Goal: Check status: Check status

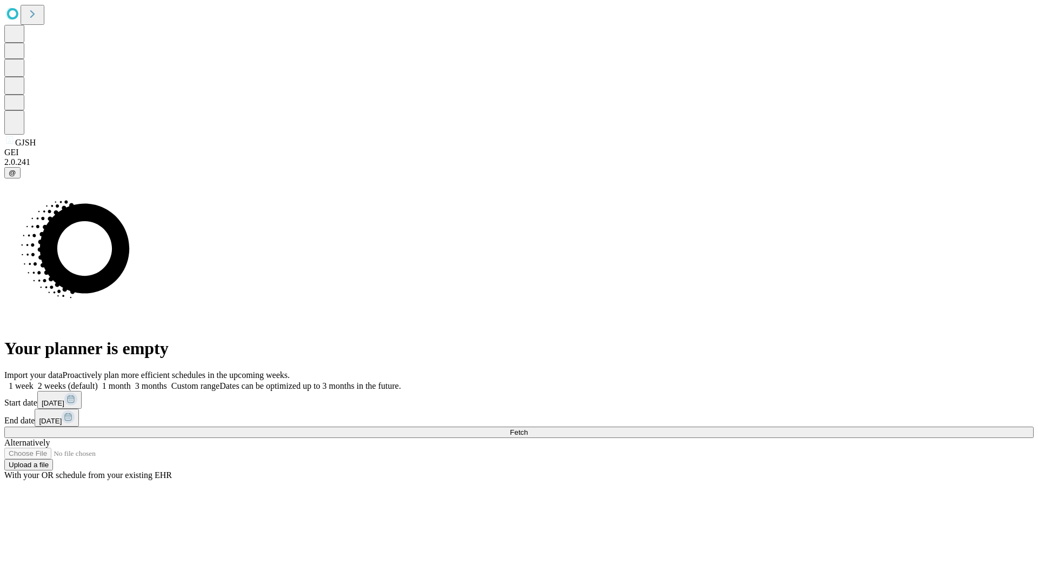
click at [131, 381] on label "1 month" at bounding box center [114, 385] width 33 height 9
click at [528, 428] on span "Fetch" at bounding box center [519, 432] width 18 height 8
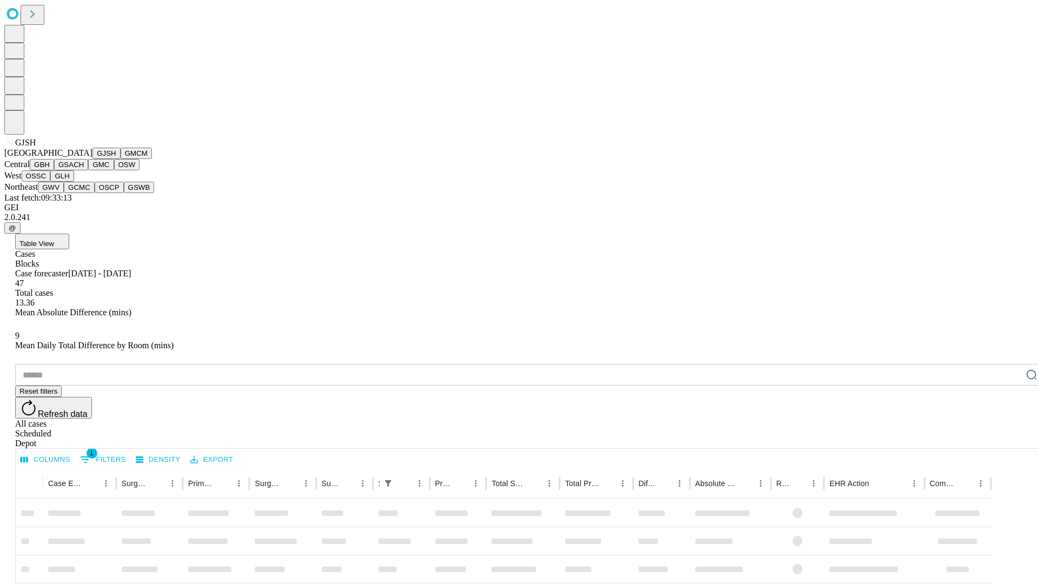
click at [121, 159] on button "GMCM" at bounding box center [136, 153] width 31 height 11
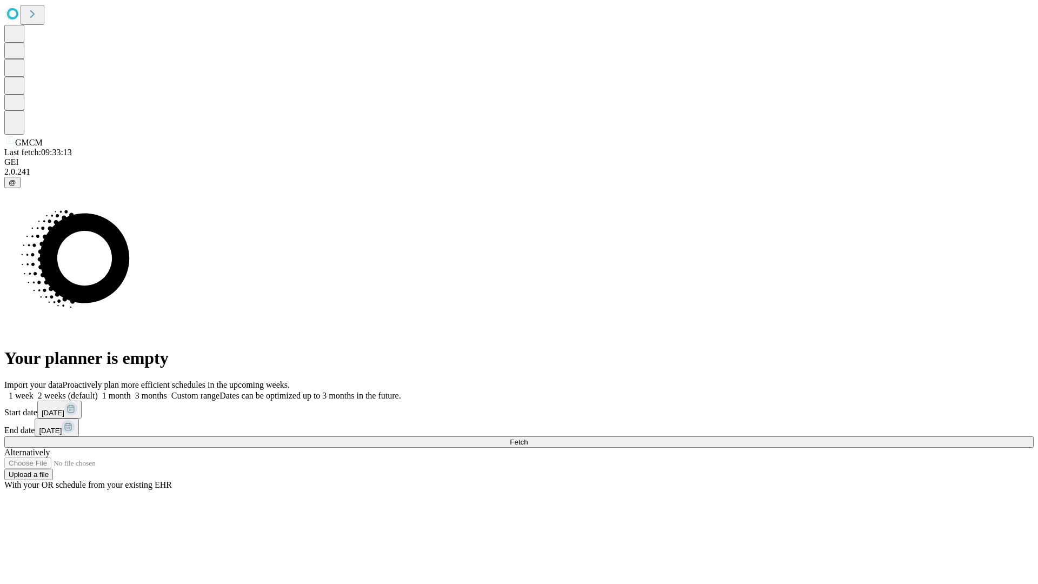
click at [131, 391] on label "1 month" at bounding box center [114, 395] width 33 height 9
click at [528, 438] on span "Fetch" at bounding box center [519, 442] width 18 height 8
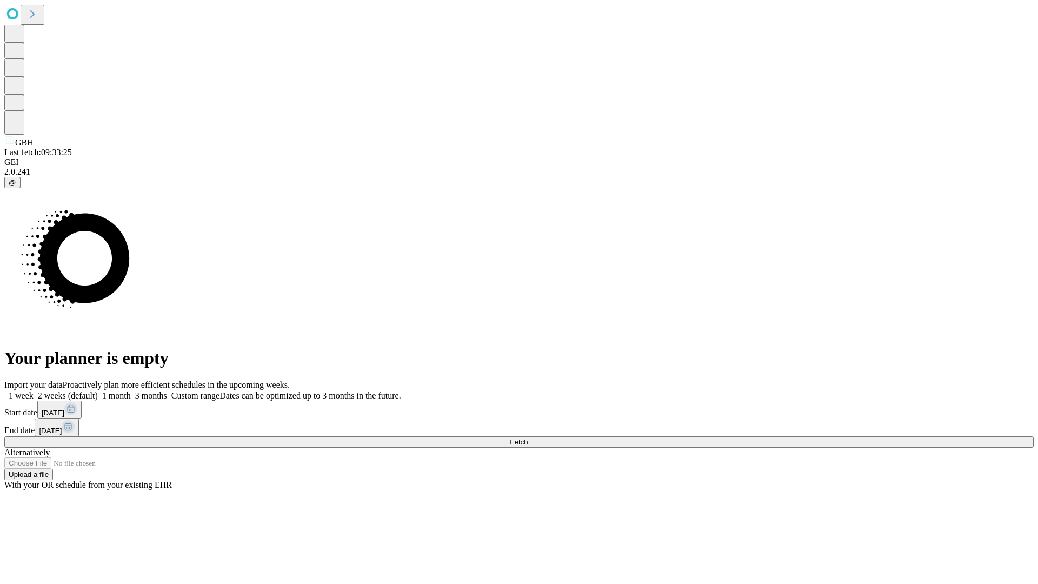
click at [528, 438] on span "Fetch" at bounding box center [519, 442] width 18 height 8
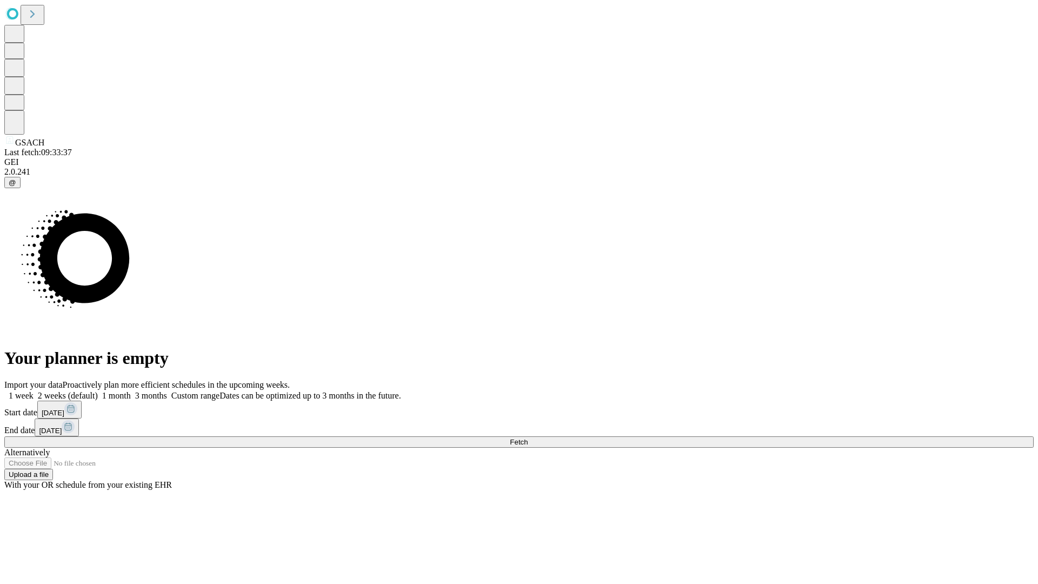
click at [131, 391] on label "1 month" at bounding box center [114, 395] width 33 height 9
click at [528, 438] on span "Fetch" at bounding box center [519, 442] width 18 height 8
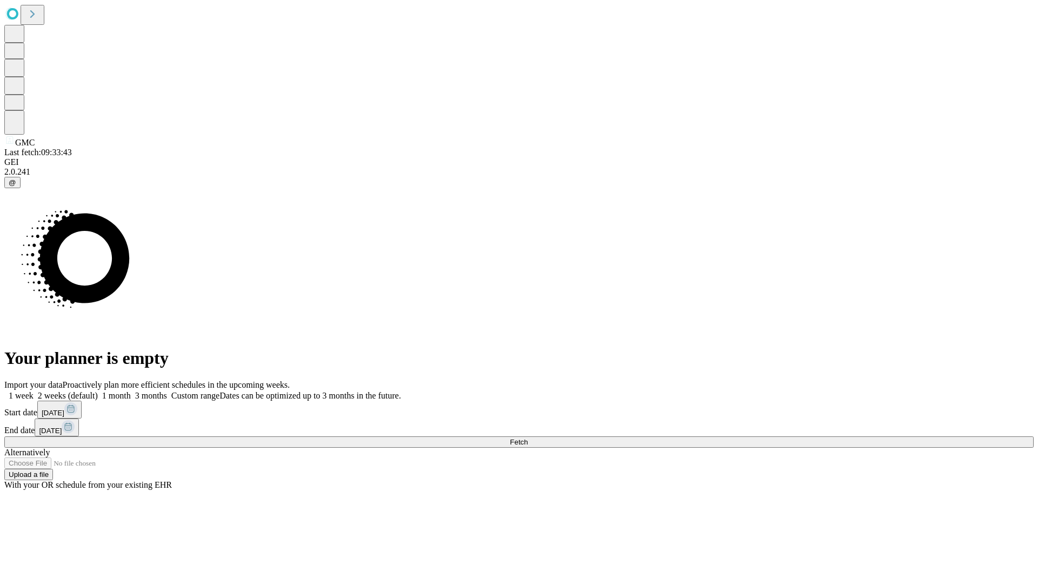
click at [131, 391] on label "1 month" at bounding box center [114, 395] width 33 height 9
click at [528, 438] on span "Fetch" at bounding box center [519, 442] width 18 height 8
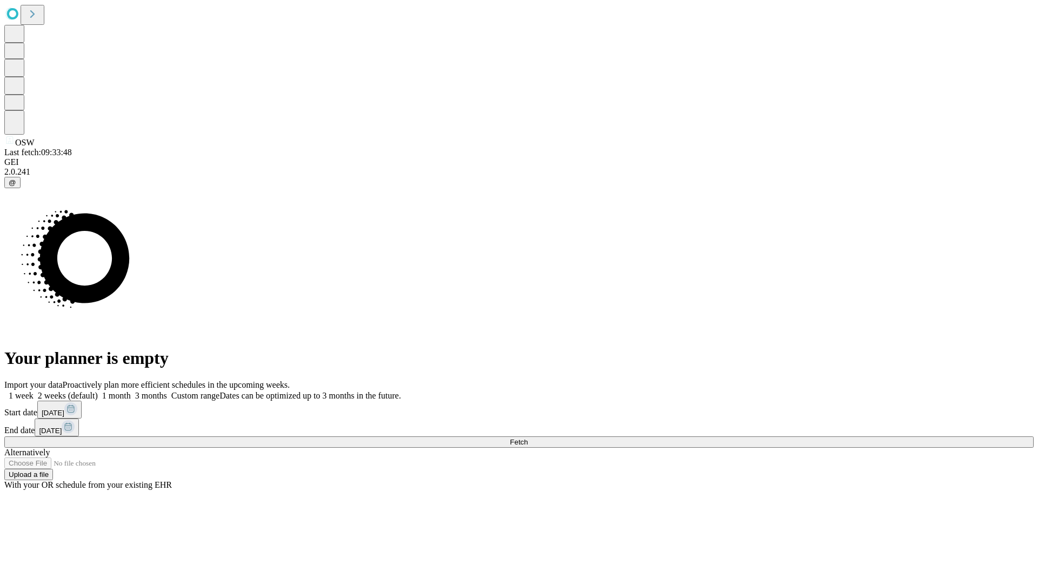
click at [131, 391] on label "1 month" at bounding box center [114, 395] width 33 height 9
click at [528, 438] on span "Fetch" at bounding box center [519, 442] width 18 height 8
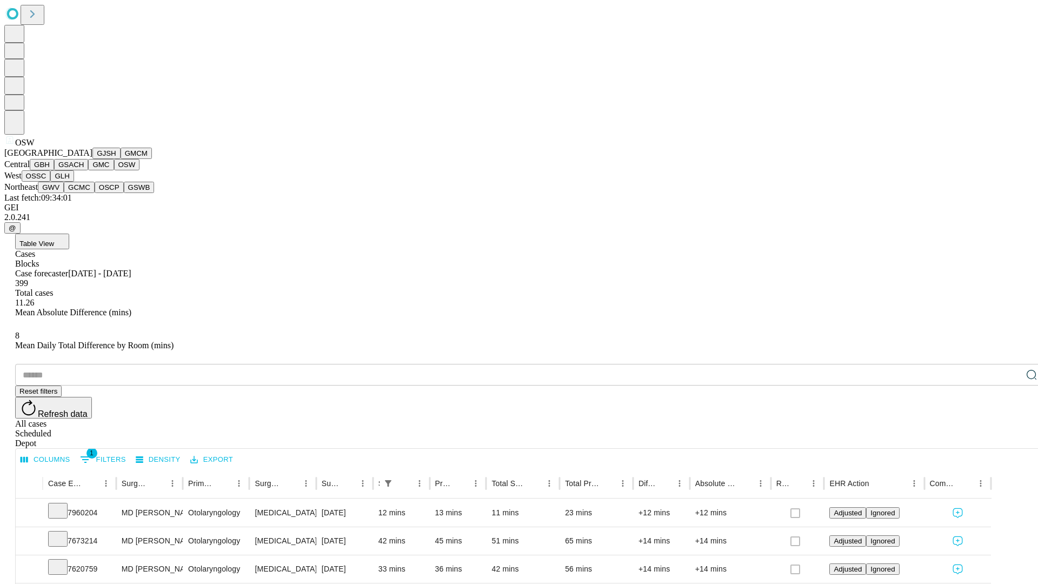
click at [51, 182] on button "OSSC" at bounding box center [36, 175] width 29 height 11
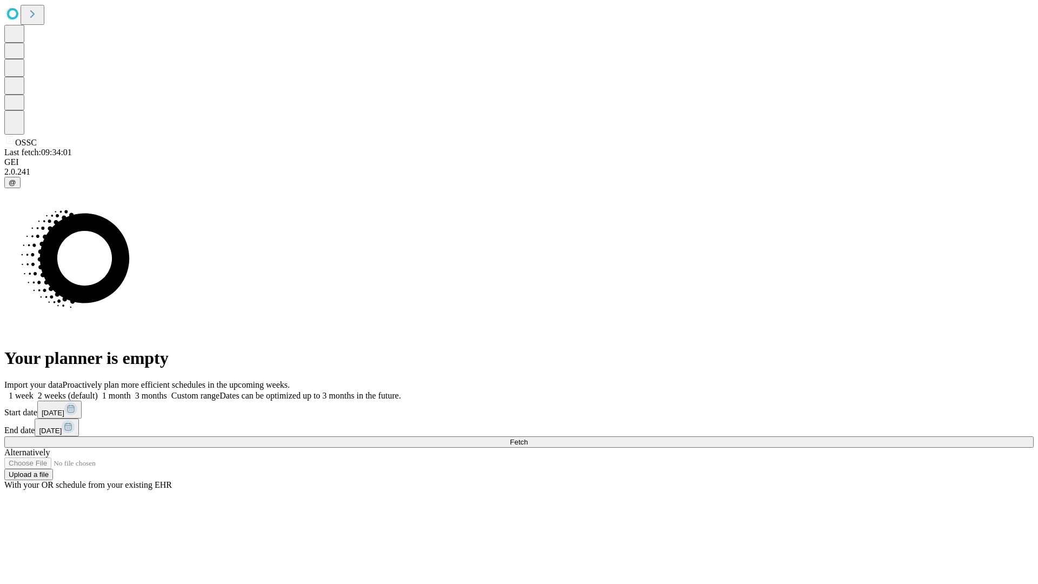
click at [131, 391] on label "1 month" at bounding box center [114, 395] width 33 height 9
click at [528, 438] on span "Fetch" at bounding box center [519, 442] width 18 height 8
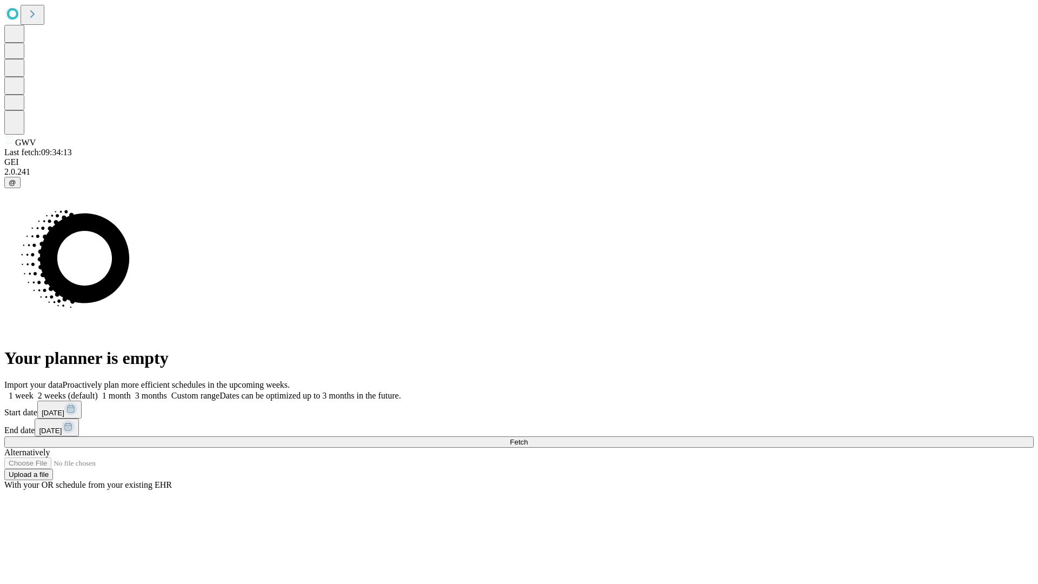
click at [131, 391] on label "1 month" at bounding box center [114, 395] width 33 height 9
click at [528, 438] on span "Fetch" at bounding box center [519, 442] width 18 height 8
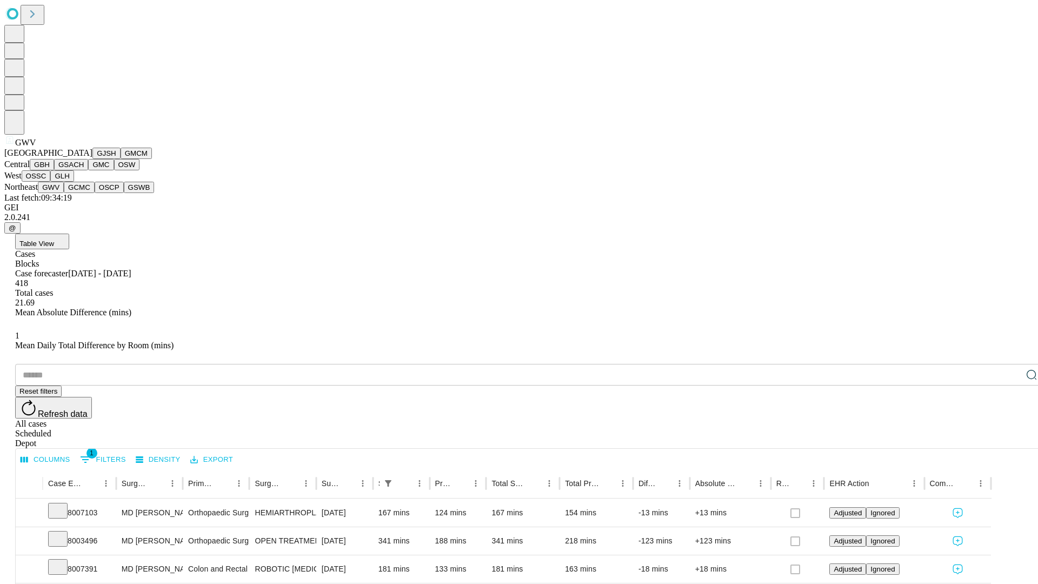
click at [84, 193] on button "GCMC" at bounding box center [79, 187] width 31 height 11
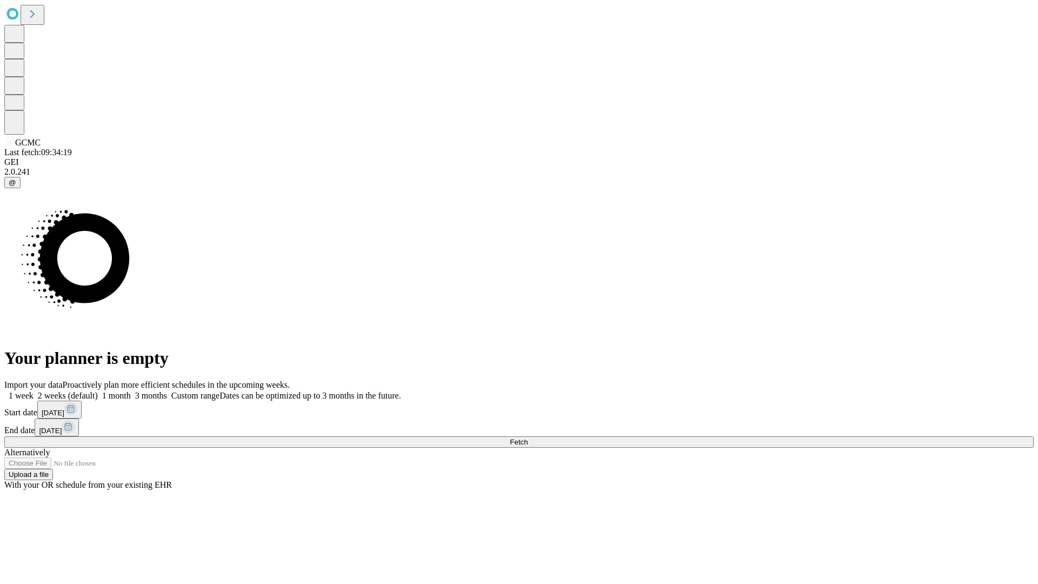
click at [131, 391] on label "1 month" at bounding box center [114, 395] width 33 height 9
click at [528, 438] on span "Fetch" at bounding box center [519, 442] width 18 height 8
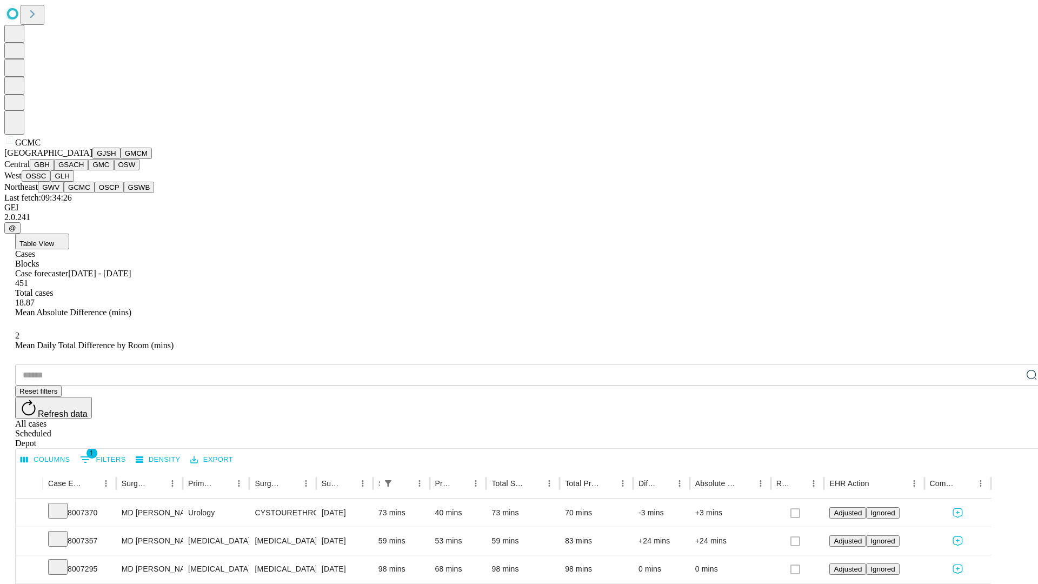
click at [95, 193] on button "OSCP" at bounding box center [109, 187] width 29 height 11
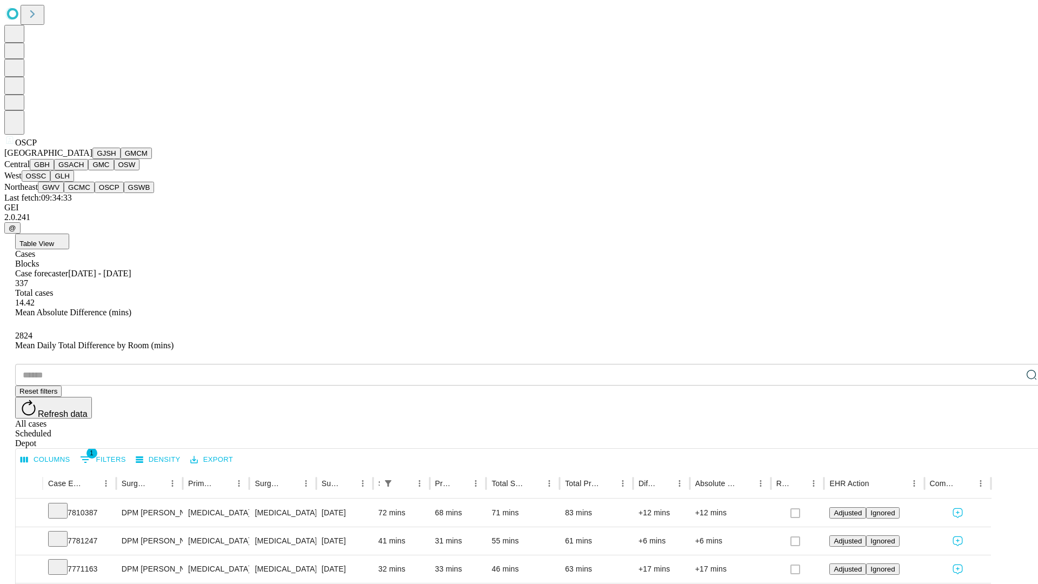
click at [124, 193] on button "GSWB" at bounding box center [139, 187] width 31 height 11
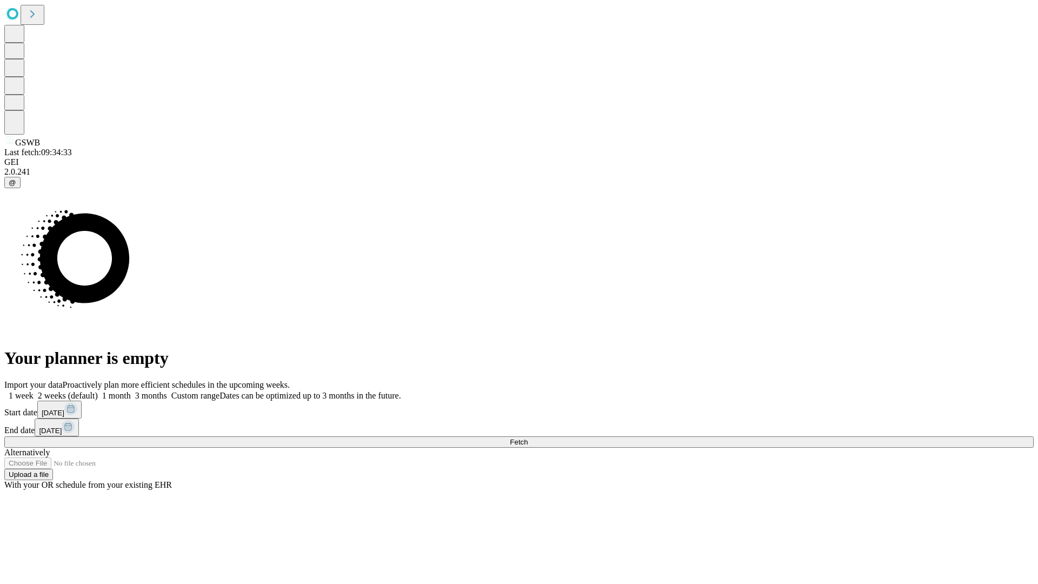
click at [131, 391] on label "1 month" at bounding box center [114, 395] width 33 height 9
click at [528, 438] on span "Fetch" at bounding box center [519, 442] width 18 height 8
